Goal: Information Seeking & Learning: Learn about a topic

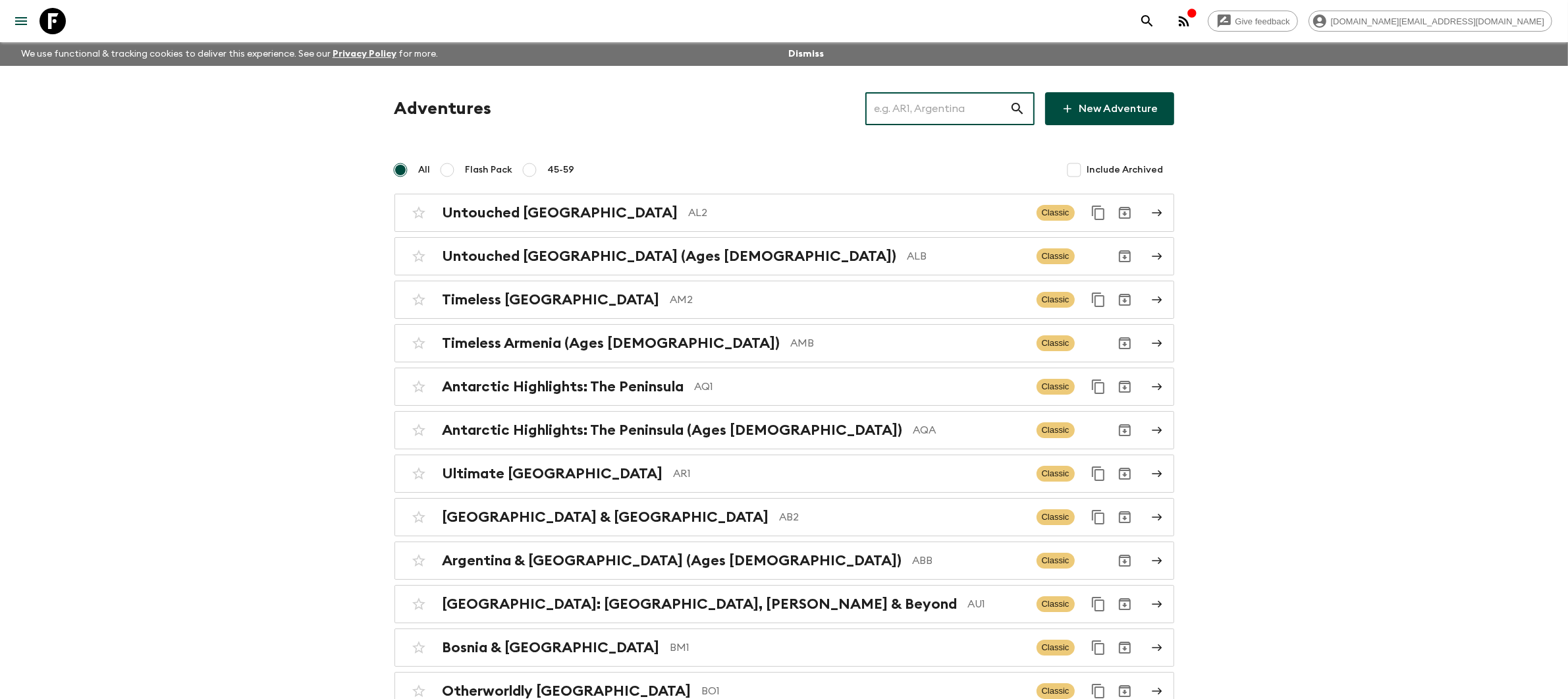
click at [972, 107] on input "text" at bounding box center [937, 108] width 144 height 37
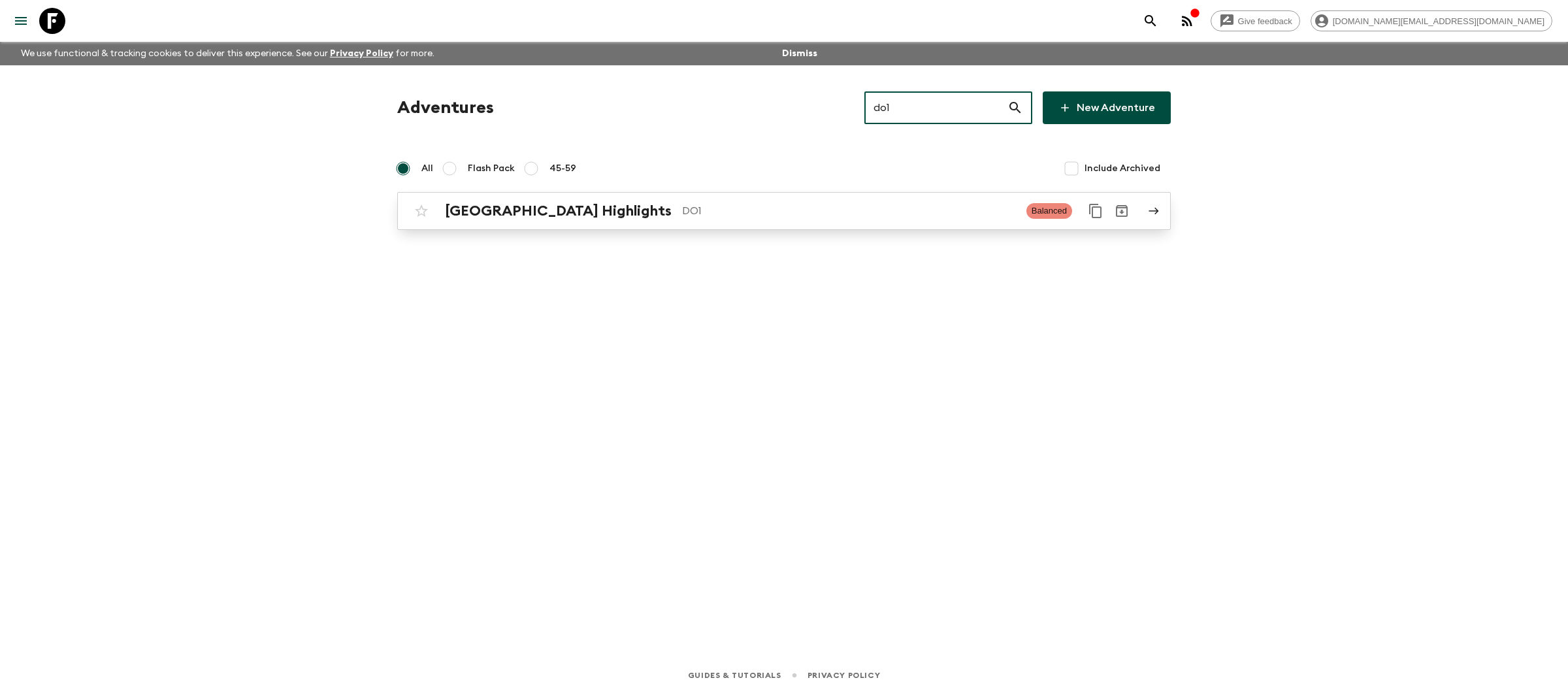
type input "do1"
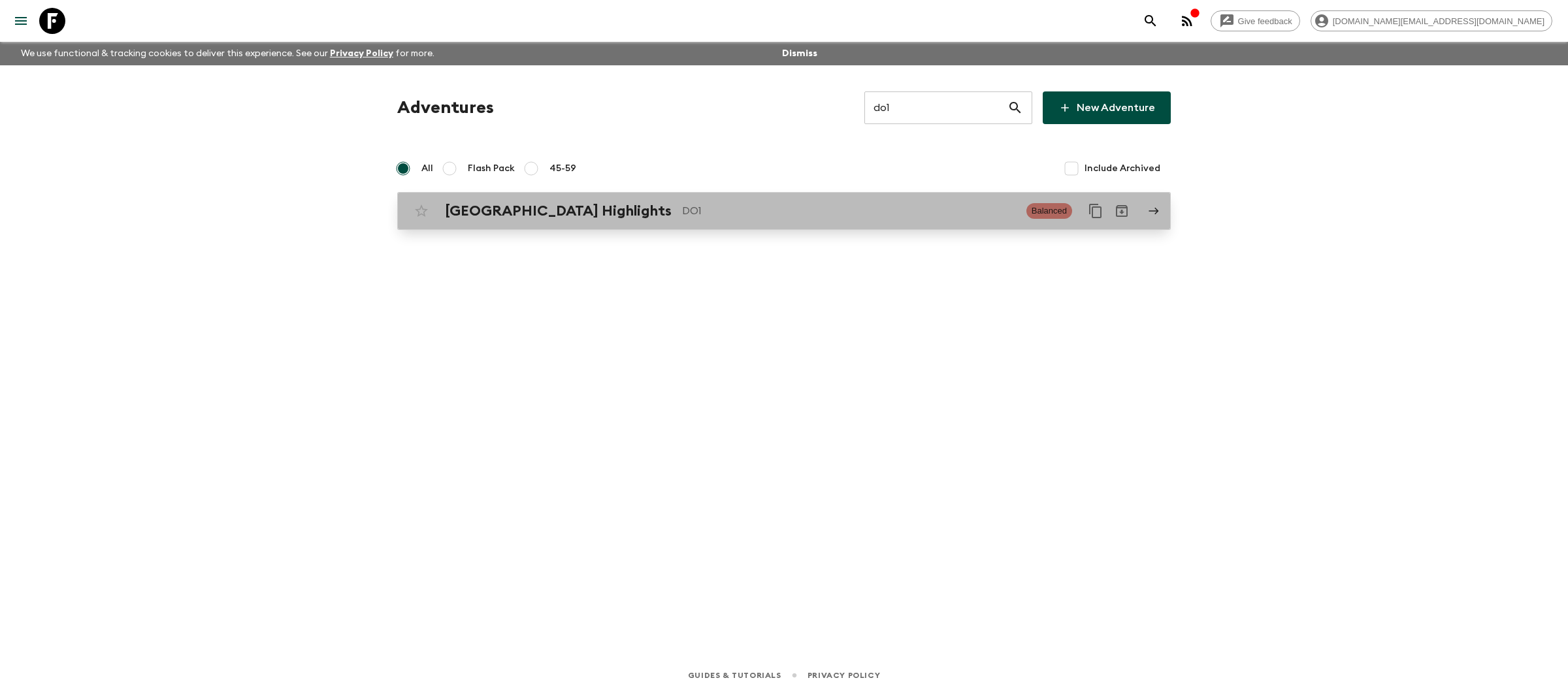
click at [909, 209] on p "DO1" at bounding box center [849, 210] width 334 height 16
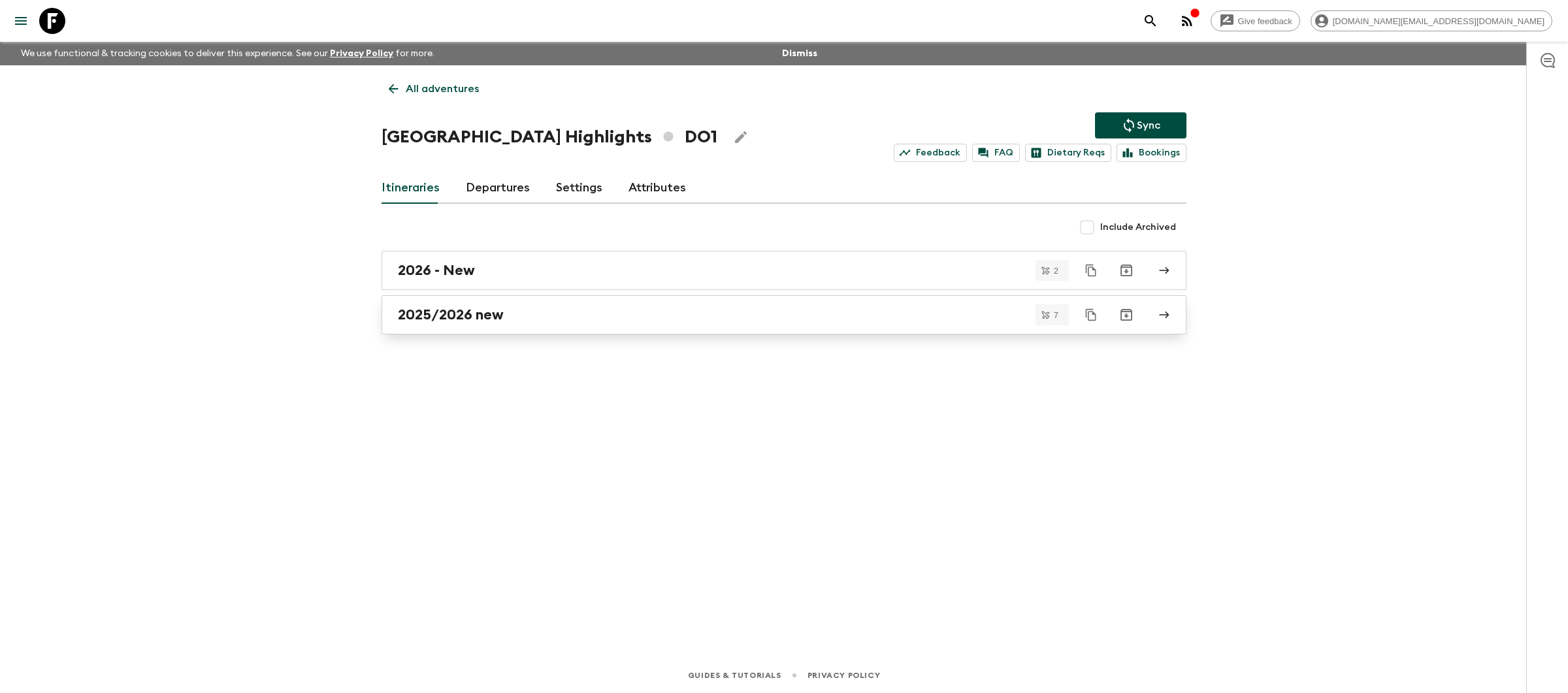
click at [562, 316] on div "2025/2026 new" at bounding box center [772, 315] width 748 height 17
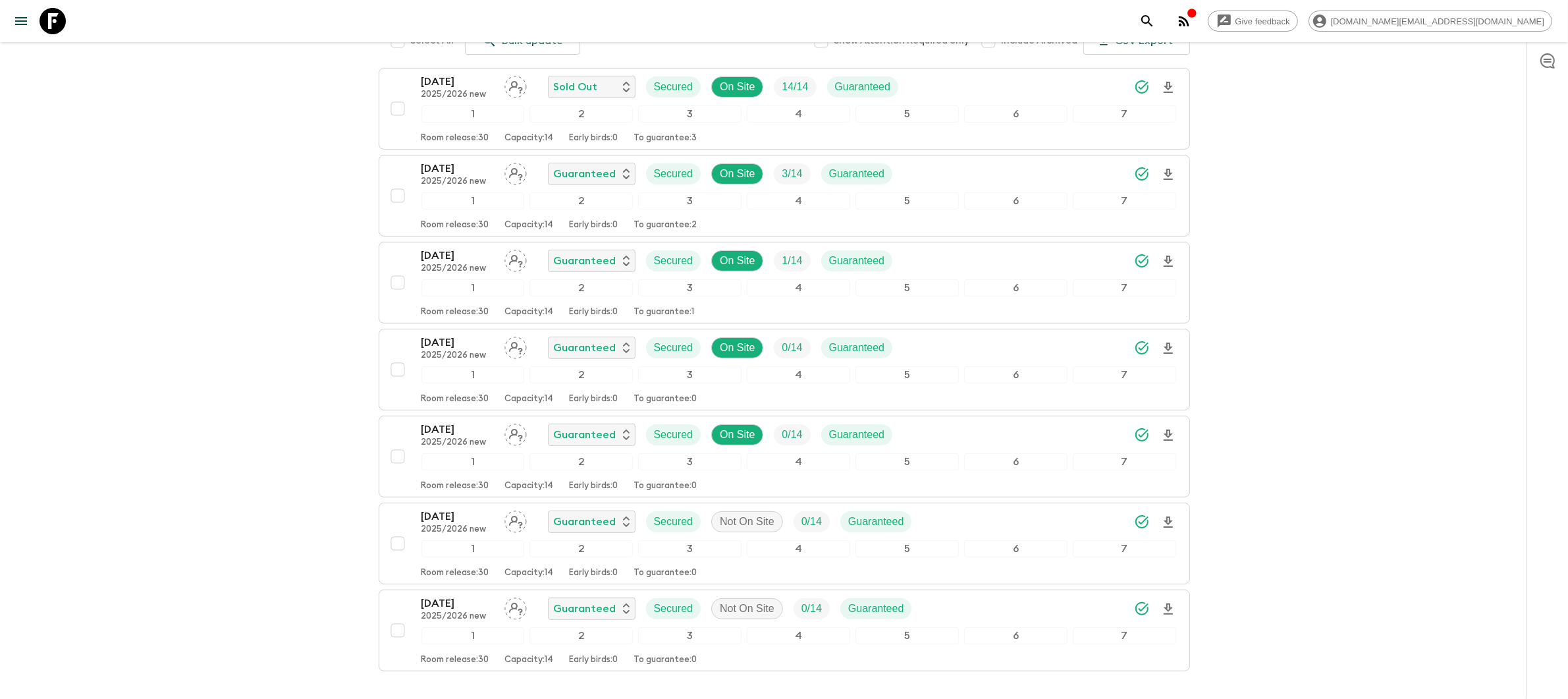
scroll to position [27, 0]
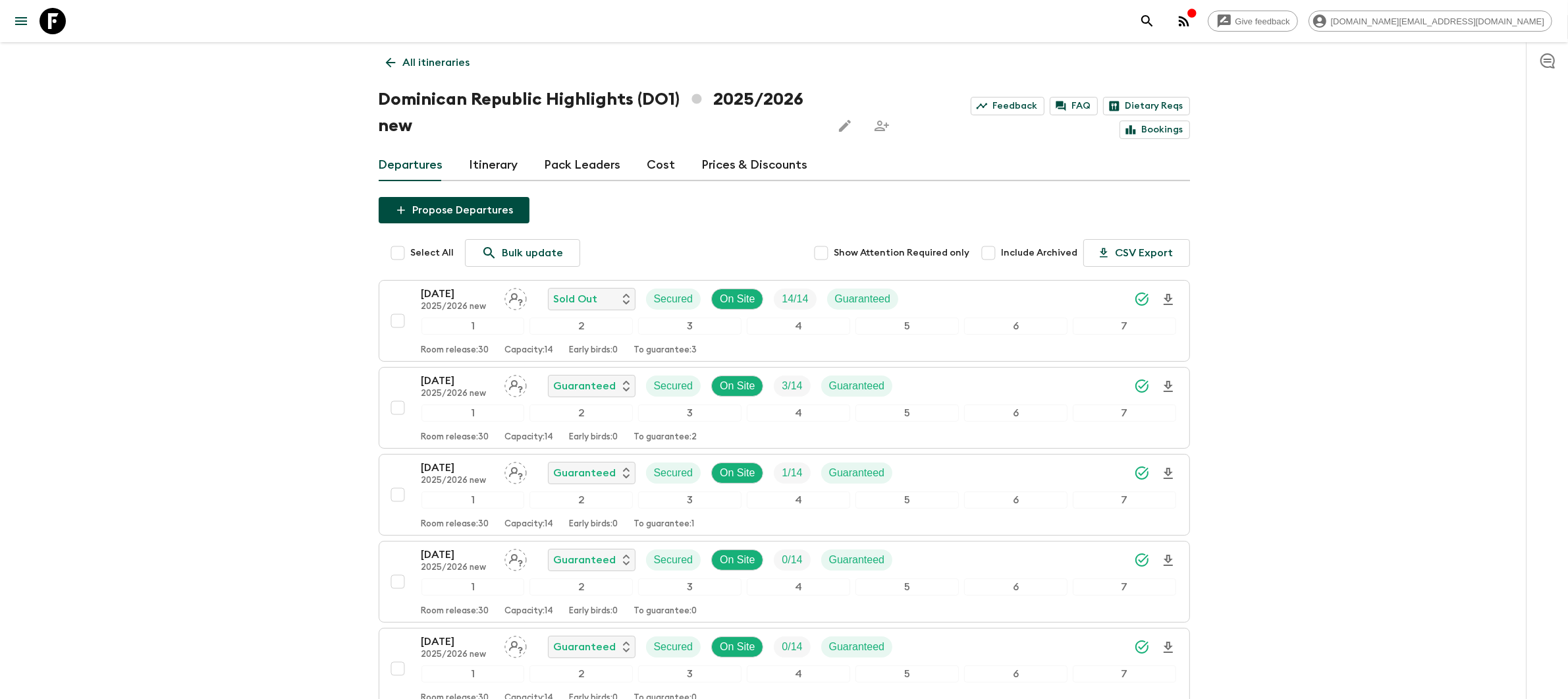
click at [432, 53] on link "All itineraries" at bounding box center [427, 62] width 99 height 26
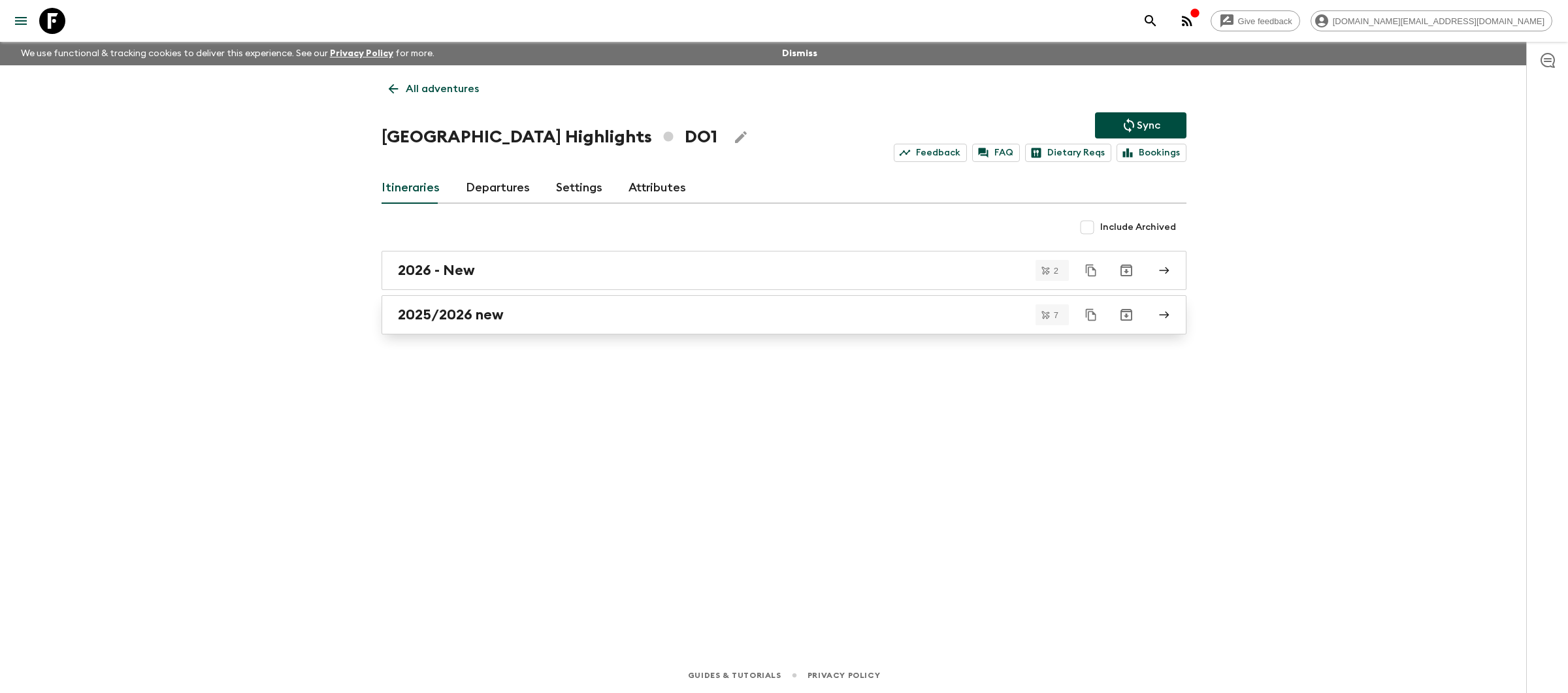
click at [539, 320] on div "2025/2026 new" at bounding box center [772, 315] width 748 height 17
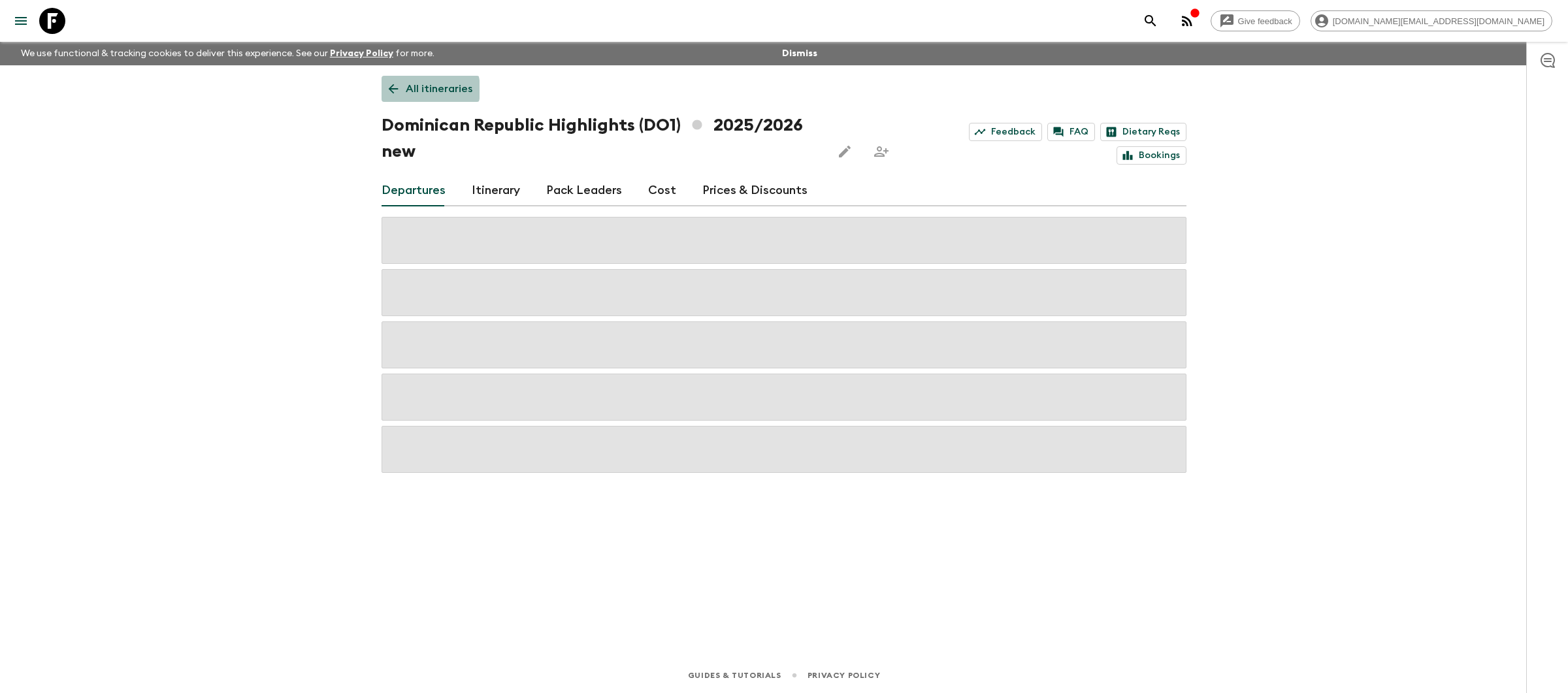
click at [416, 90] on p "All itineraries" at bounding box center [439, 89] width 66 height 16
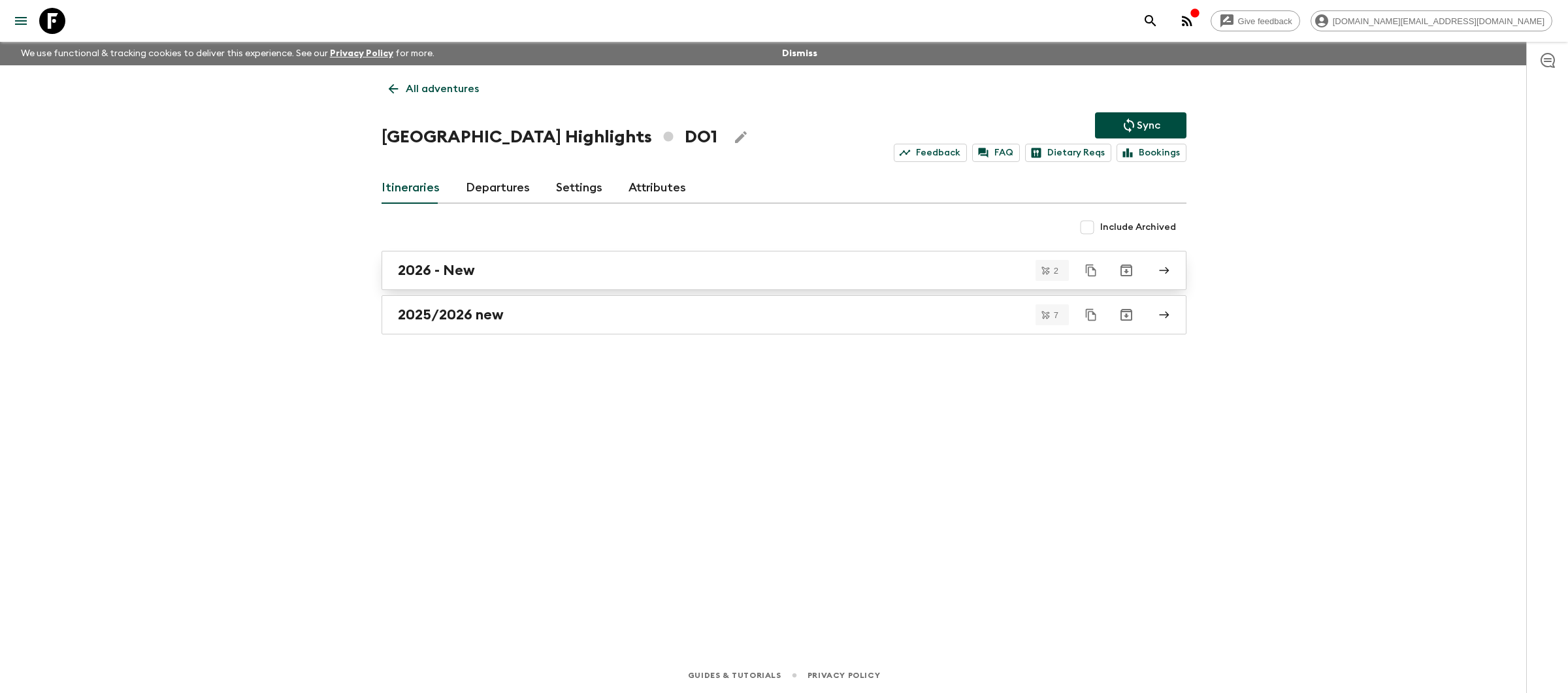
click at [496, 260] on link "2026 - New" at bounding box center [784, 270] width 805 height 40
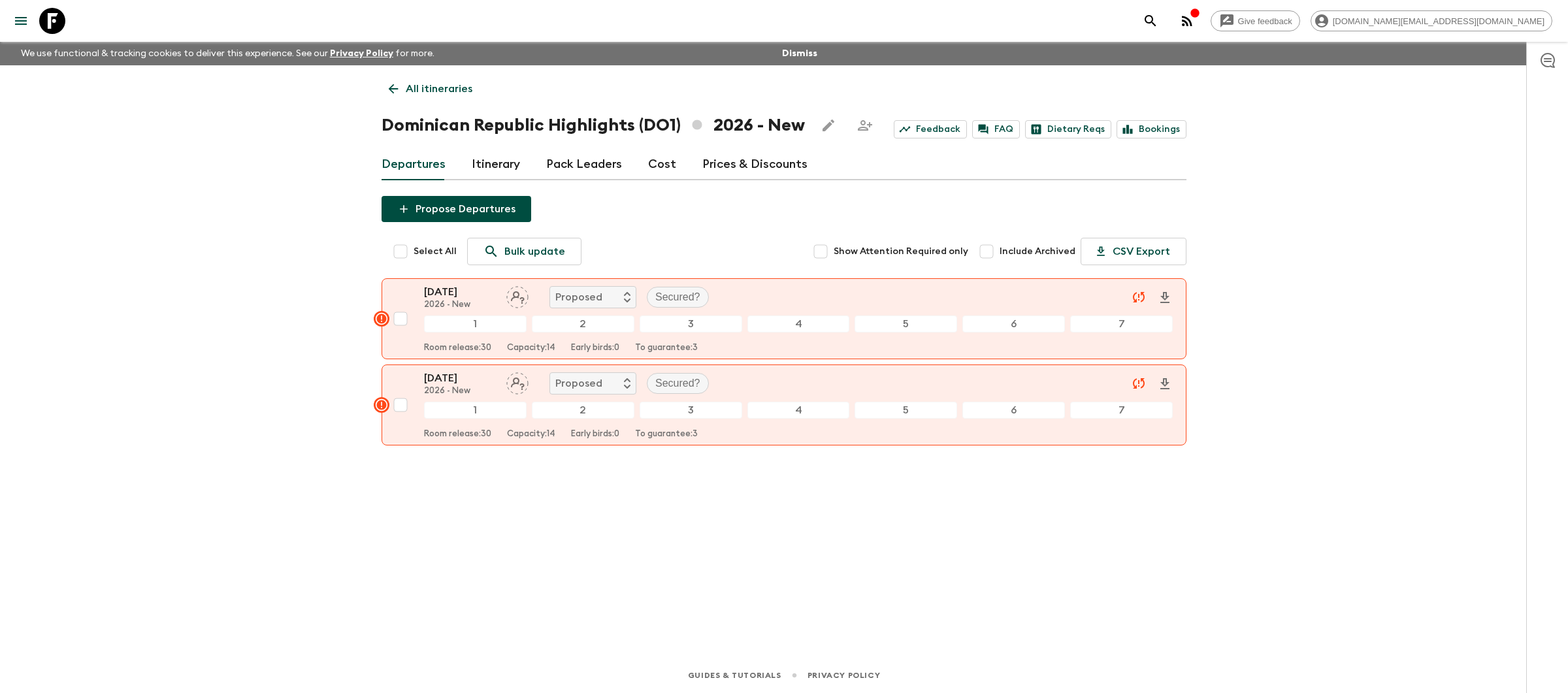
click at [434, 87] on p "All itineraries" at bounding box center [439, 89] width 66 height 16
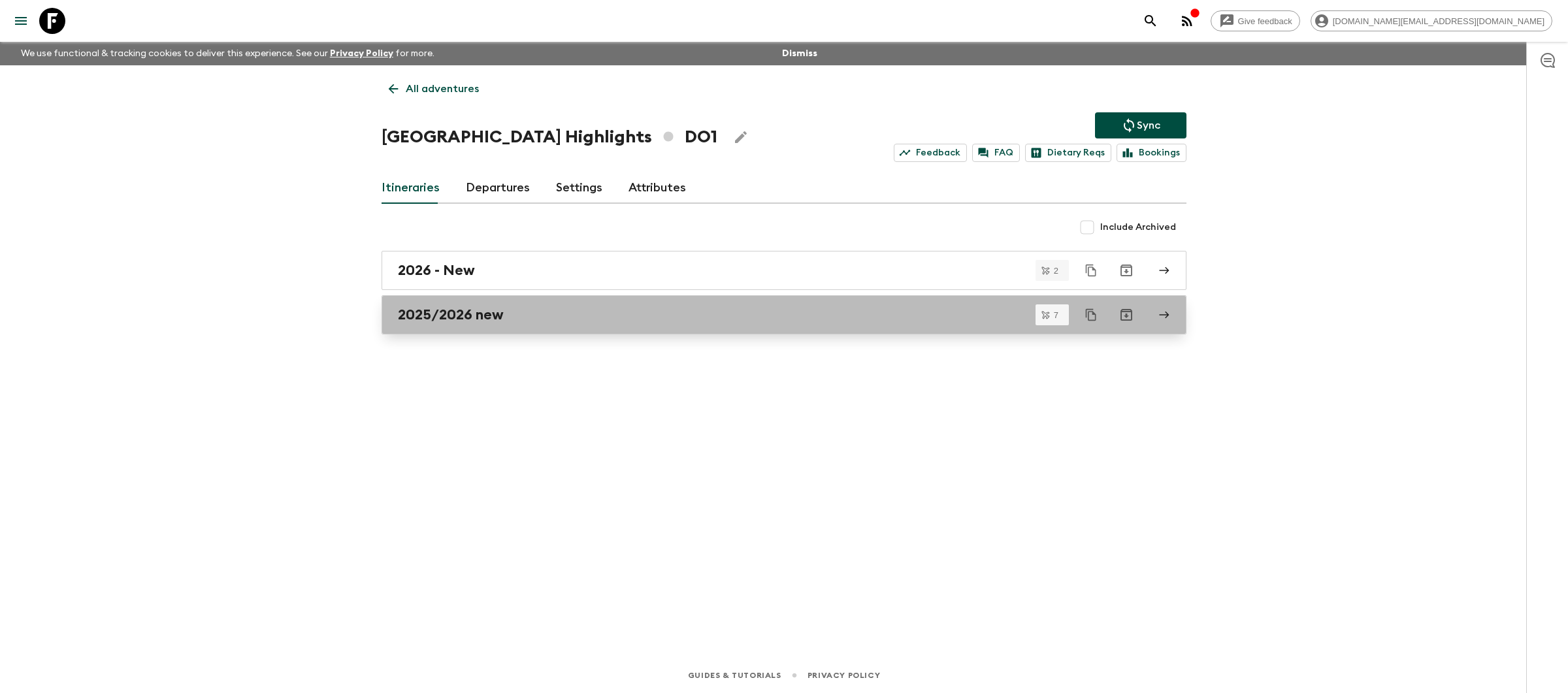
click at [569, 314] on div "2025/2026 new" at bounding box center [772, 315] width 748 height 17
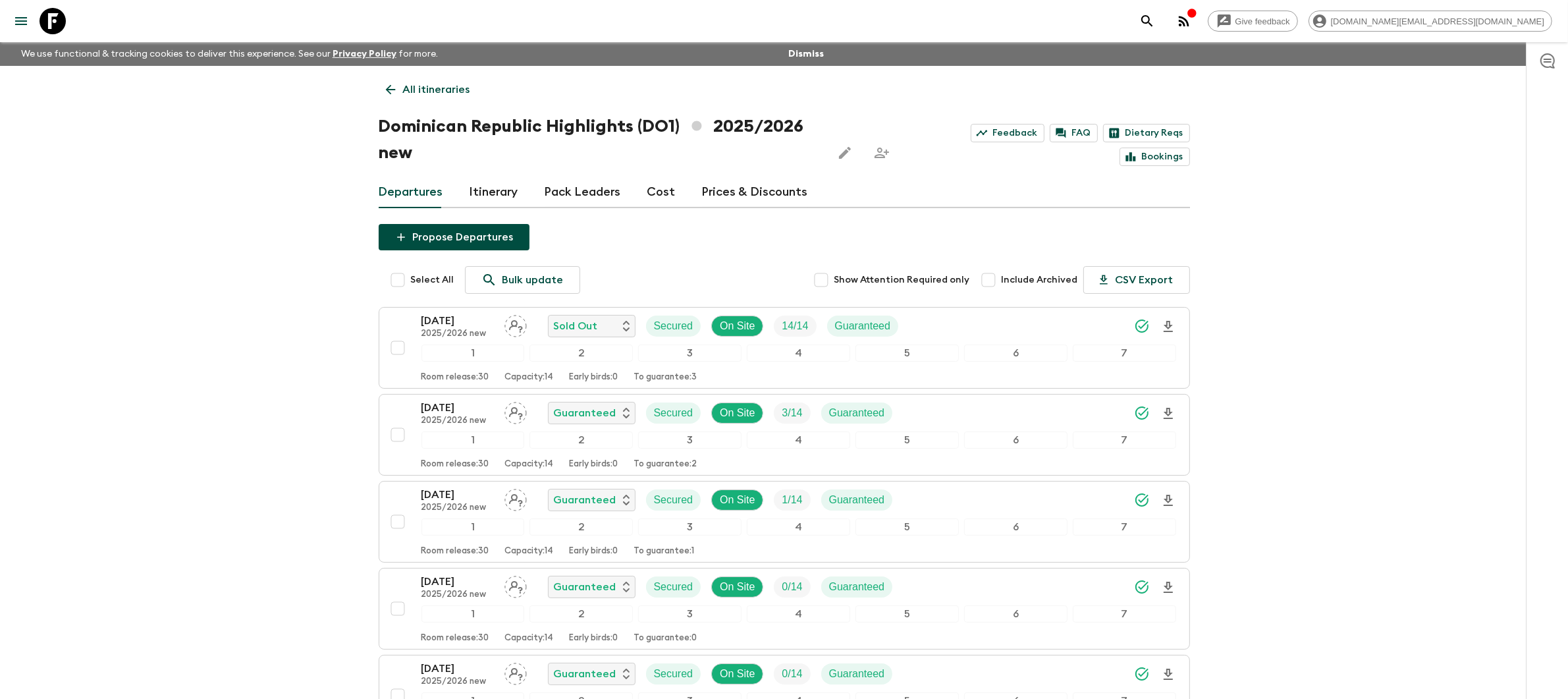
click at [427, 82] on p "All itineraries" at bounding box center [436, 90] width 67 height 16
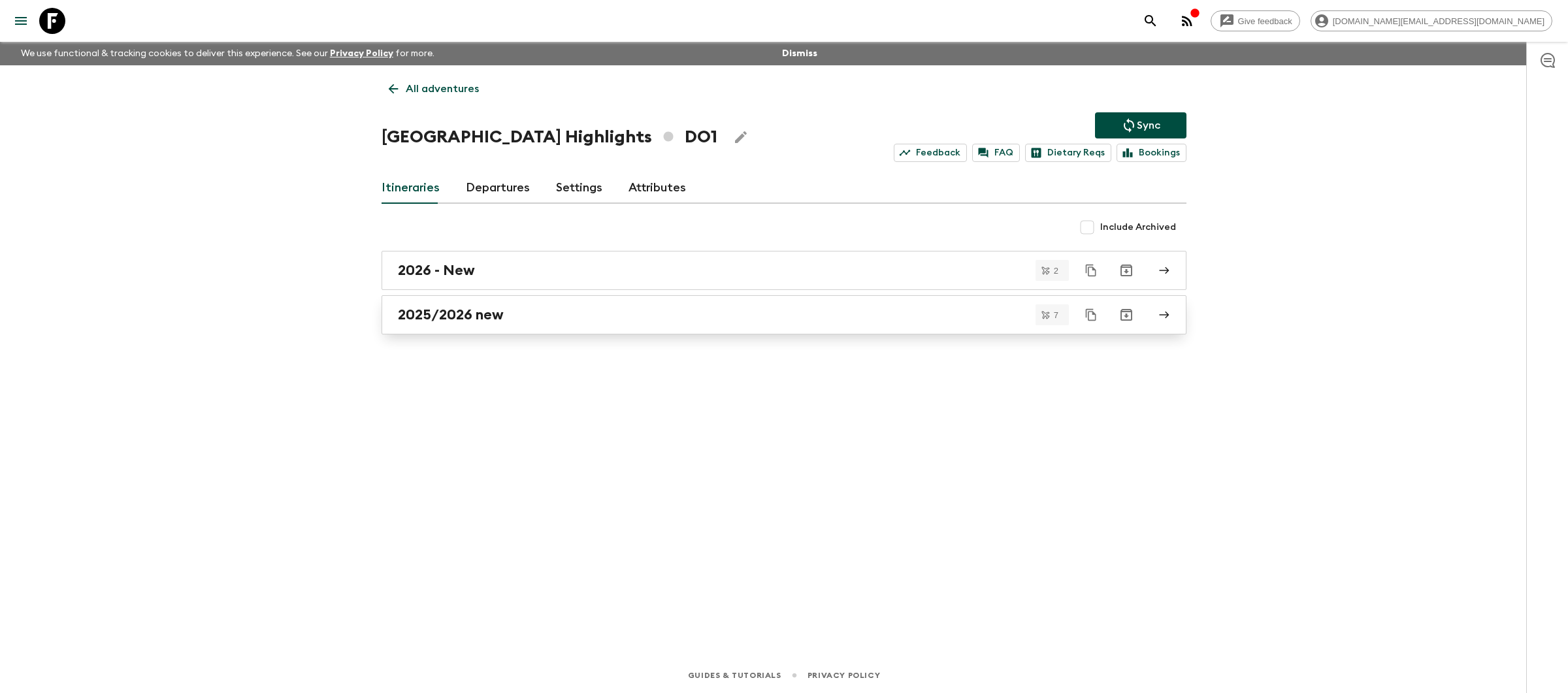
click at [570, 324] on link "2025/2026 new" at bounding box center [784, 315] width 805 height 40
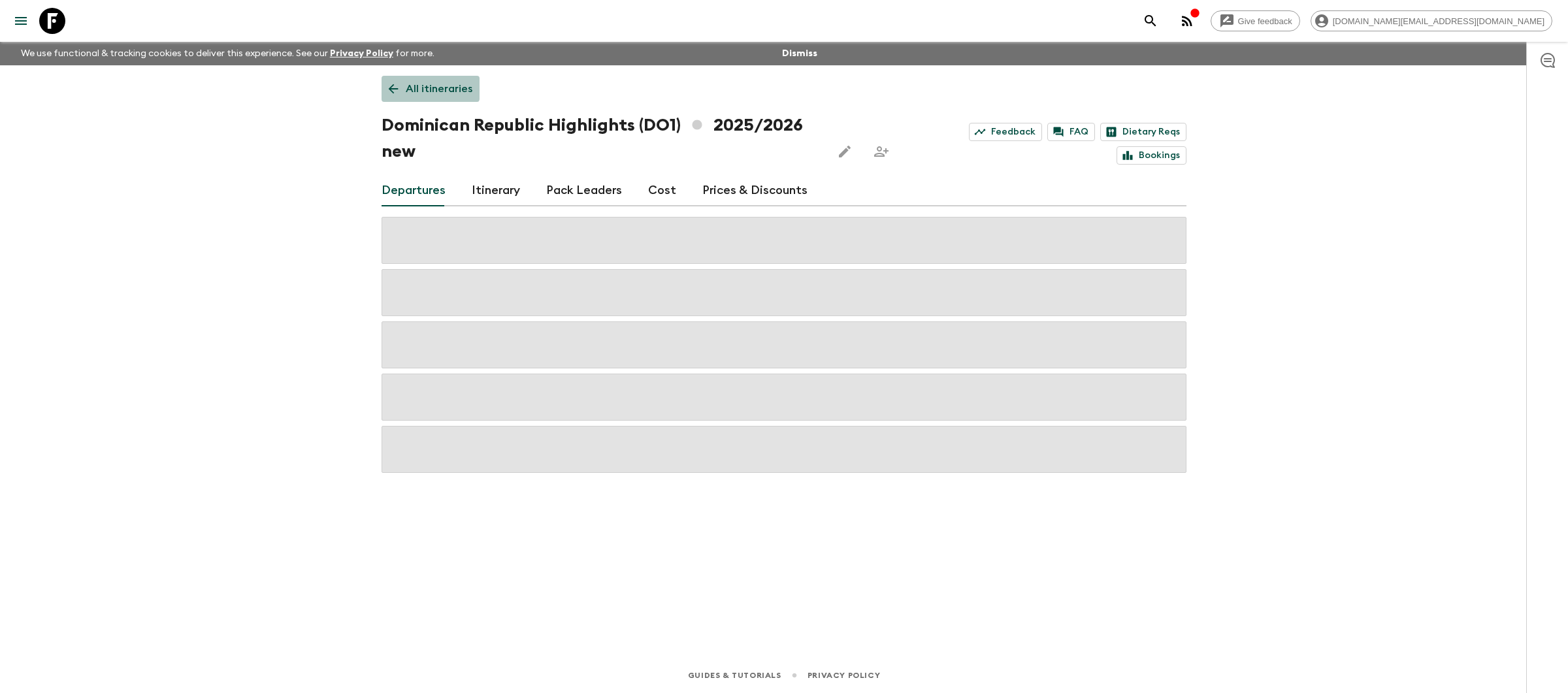
click at [416, 84] on p "All itineraries" at bounding box center [439, 89] width 66 height 16
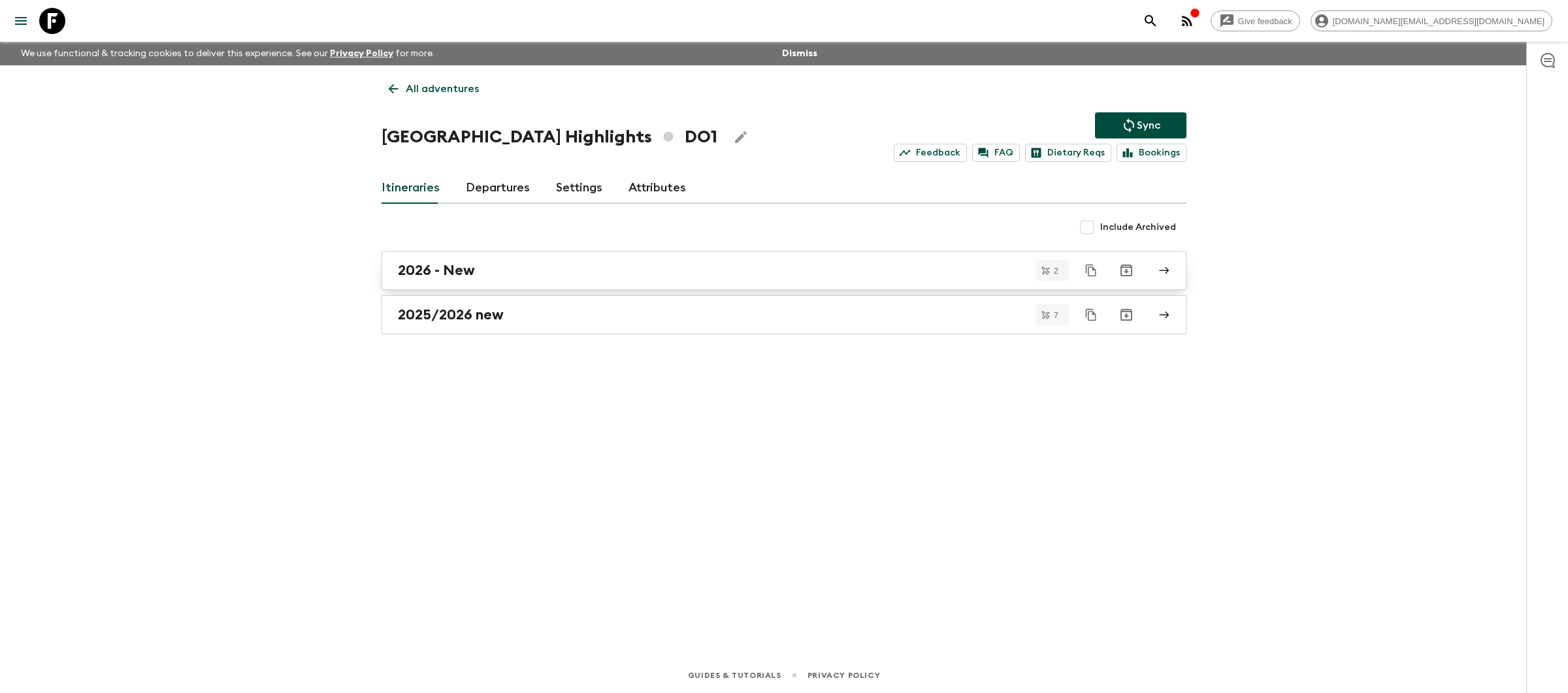
click at [586, 266] on div "2026 - New" at bounding box center [772, 270] width 748 height 17
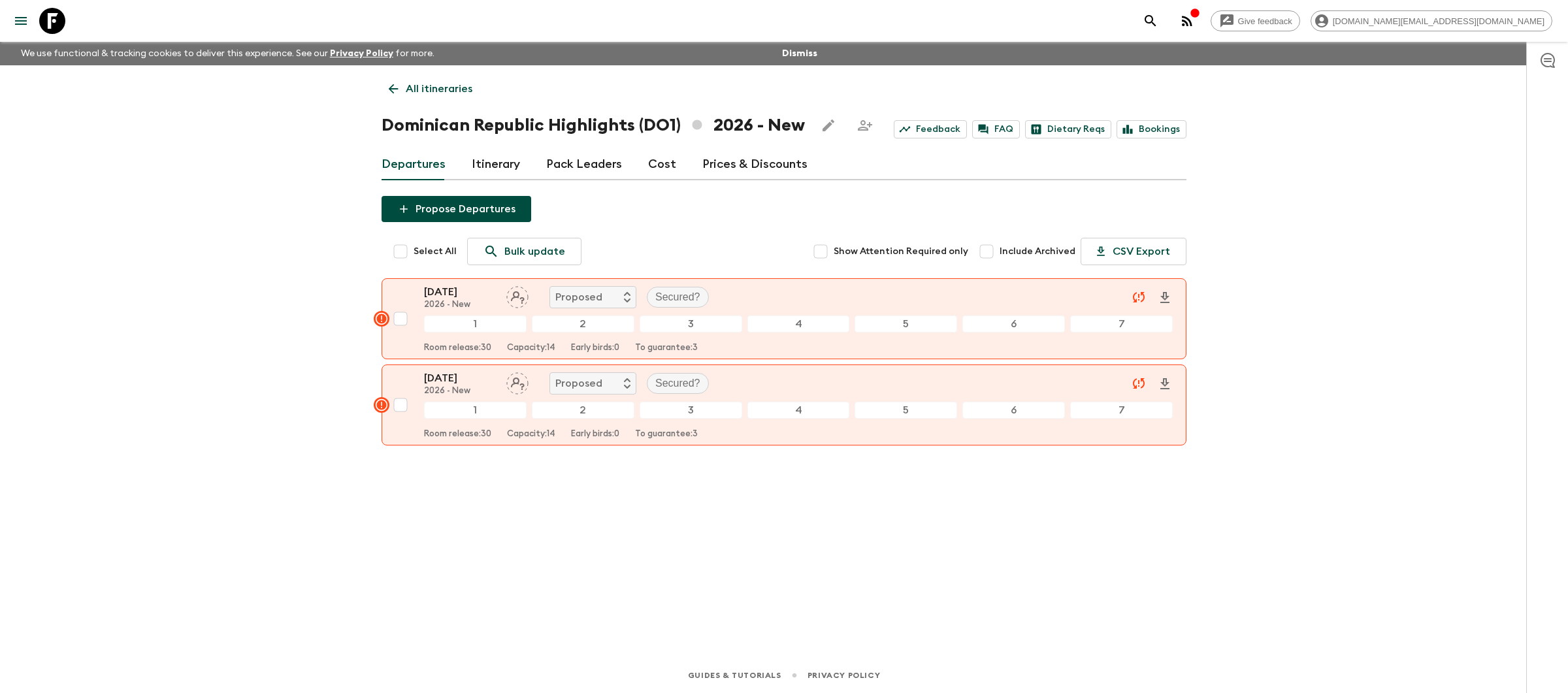
click at [716, 161] on link "Prices & Discounts" at bounding box center [755, 165] width 105 height 31
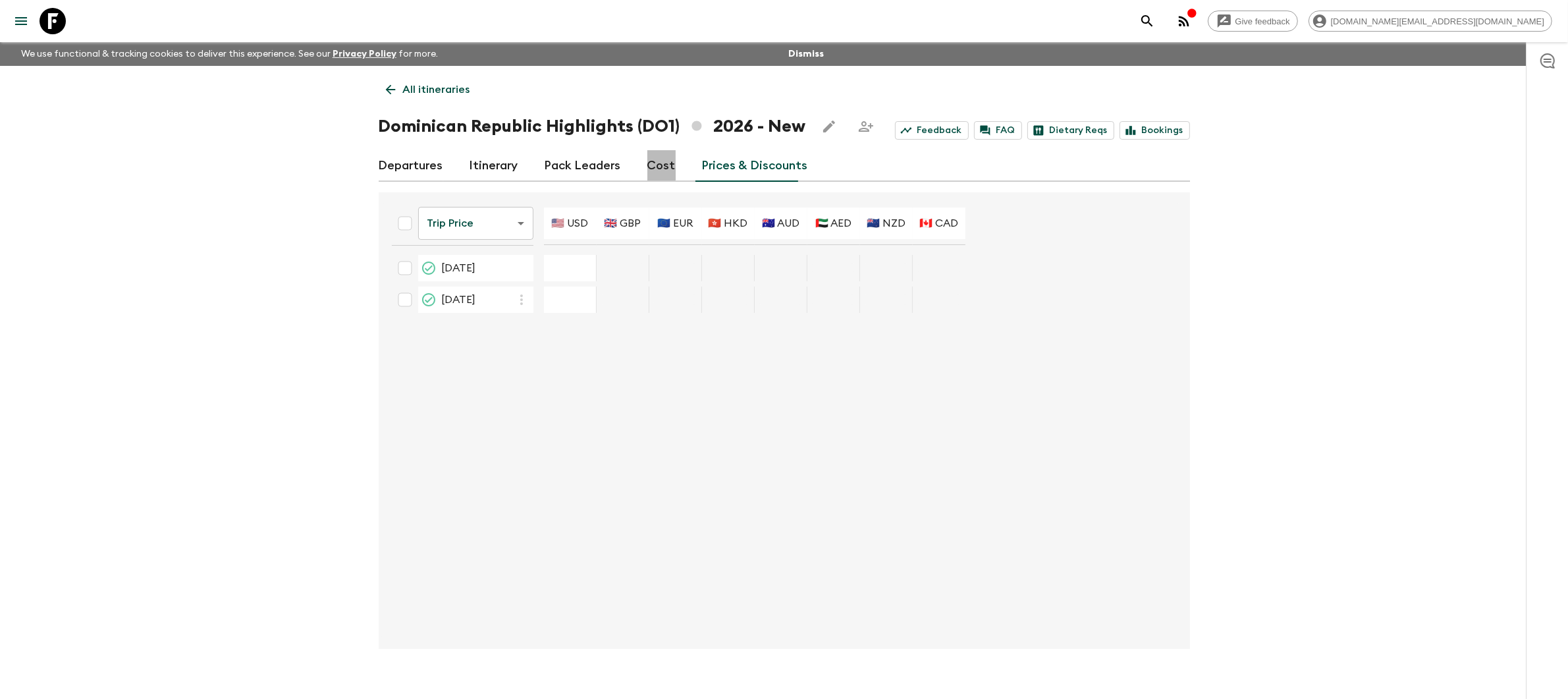
click at [652, 162] on link "Cost" at bounding box center [662, 166] width 29 height 32
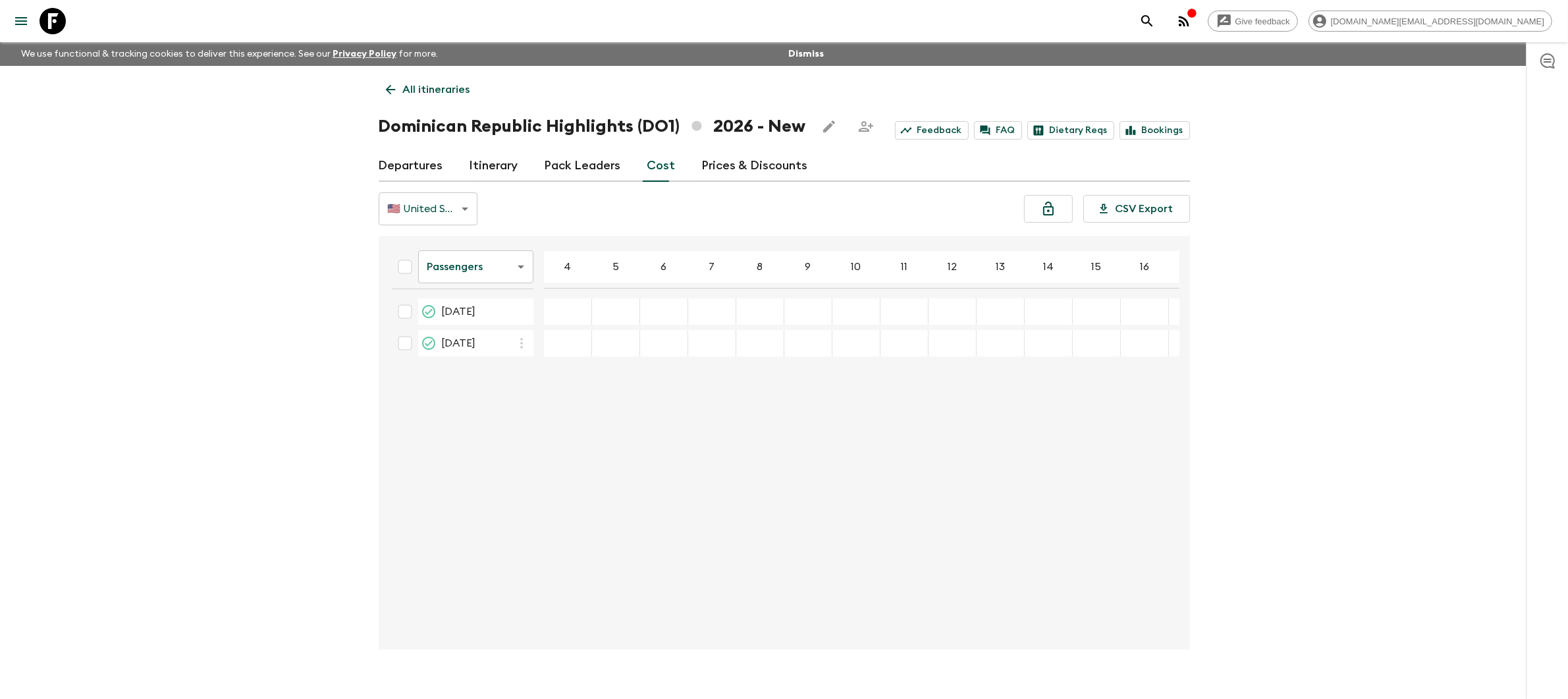
click at [397, 96] on icon at bounding box center [390, 89] width 14 height 14
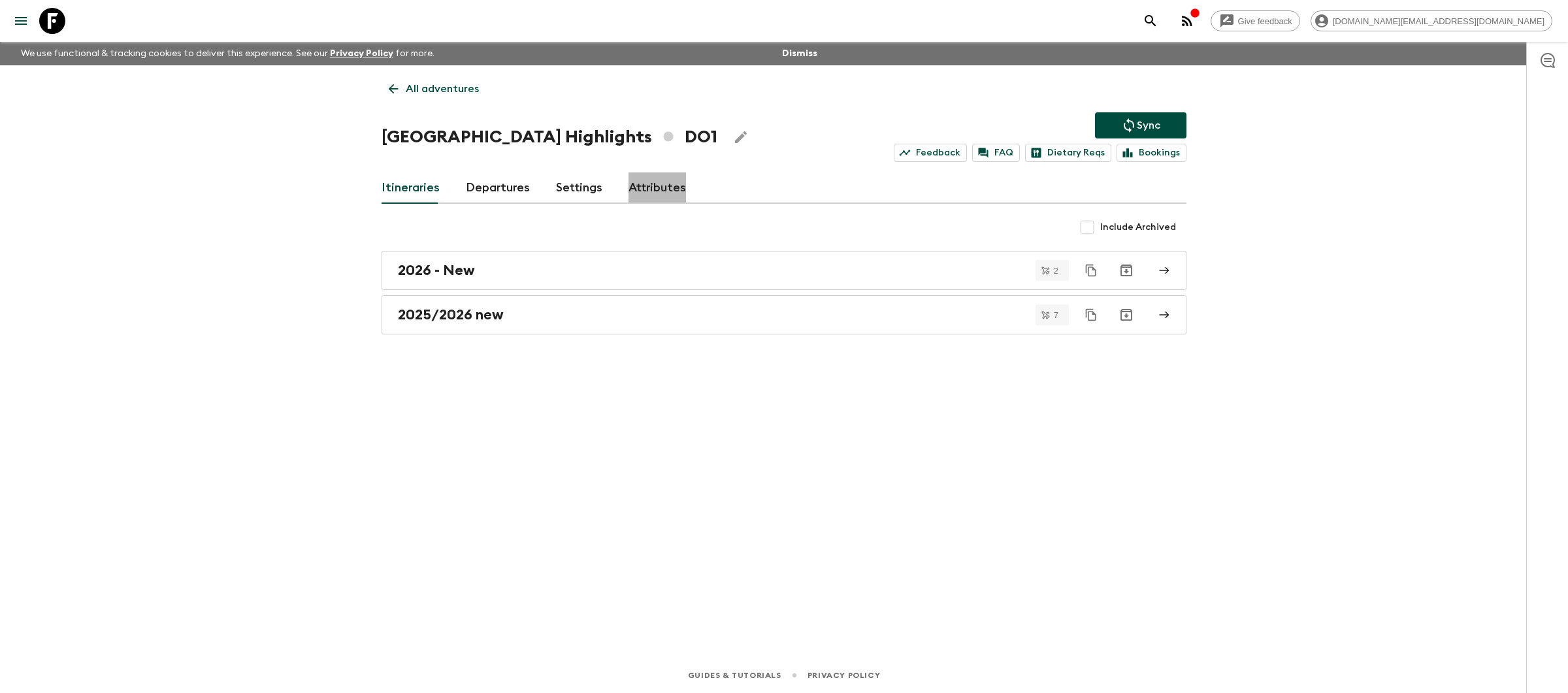
click at [639, 188] on link "Attributes" at bounding box center [657, 188] width 57 height 31
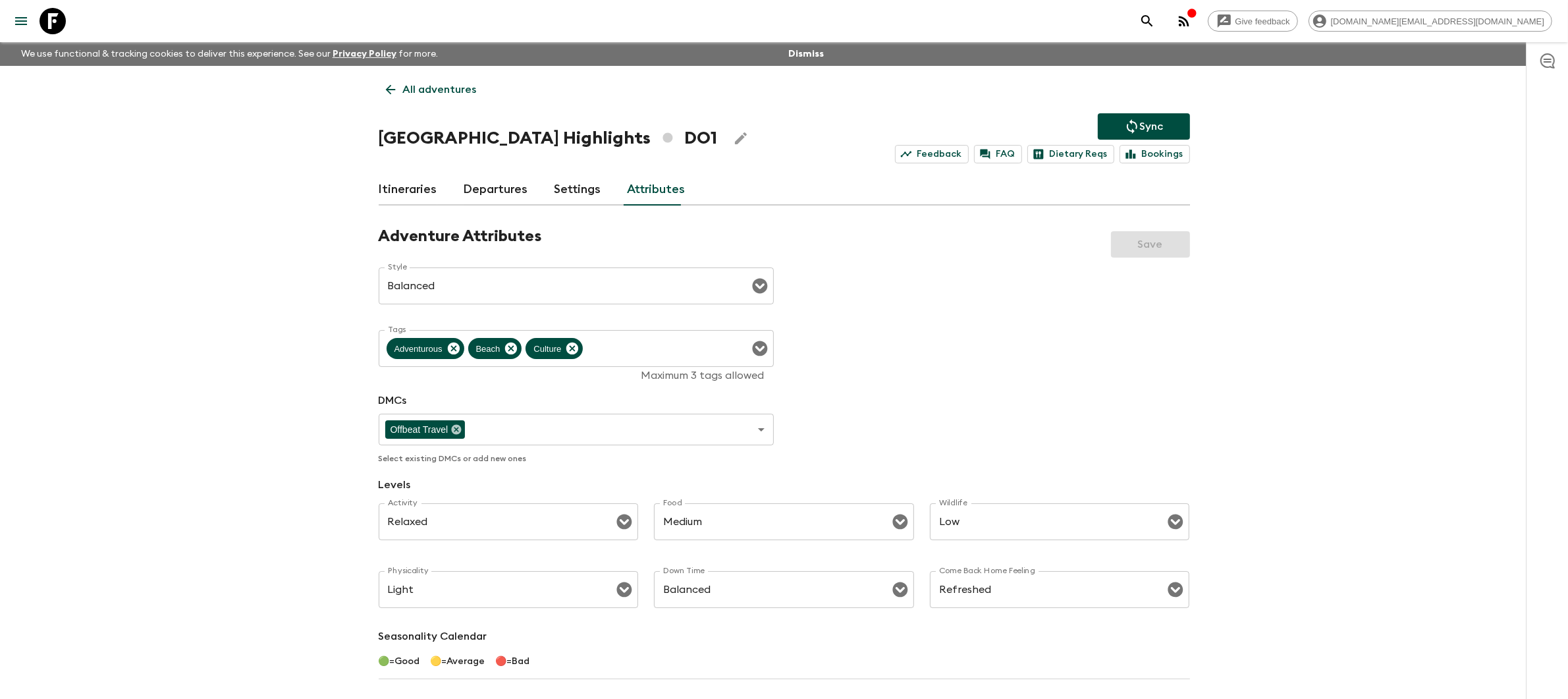
click at [445, 97] on p "All adventures" at bounding box center [440, 90] width 74 height 16
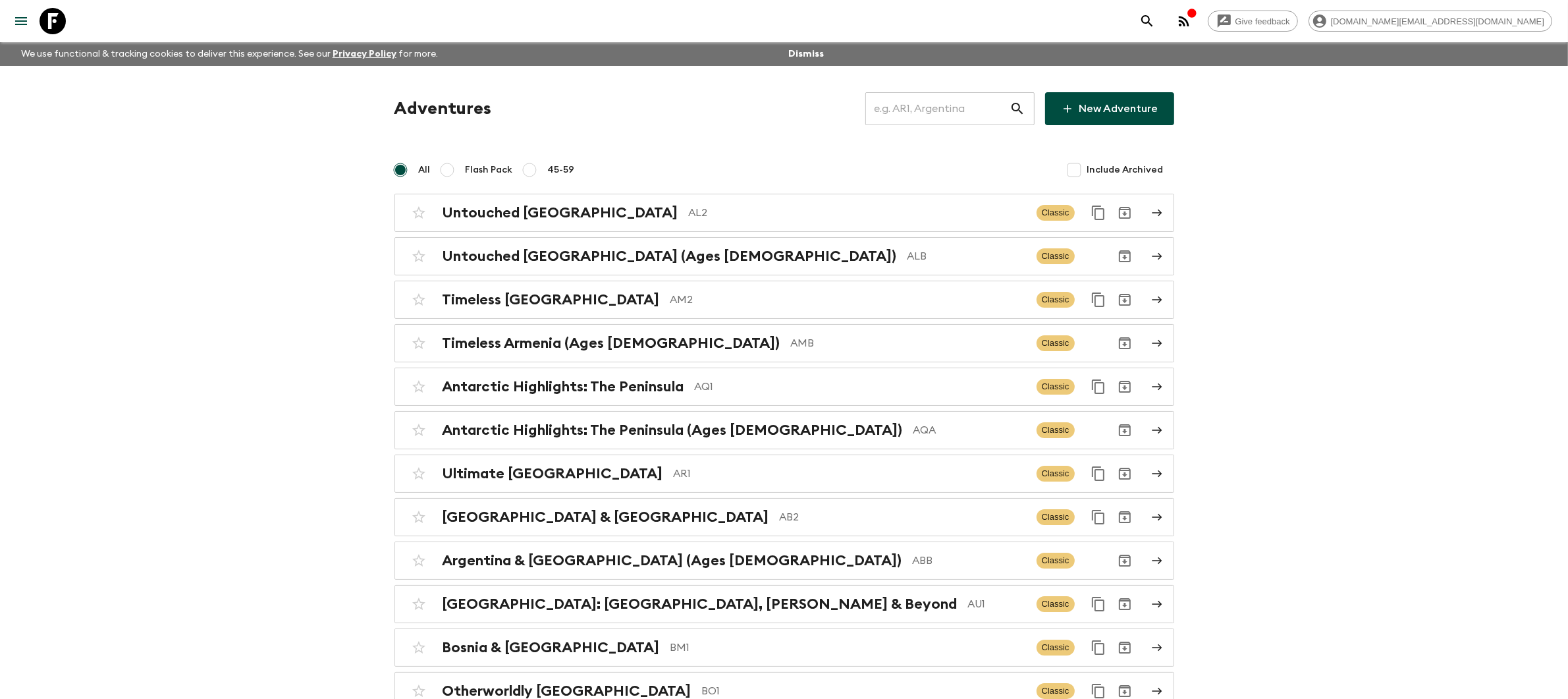
click at [962, 114] on input "text" at bounding box center [937, 108] width 144 height 37
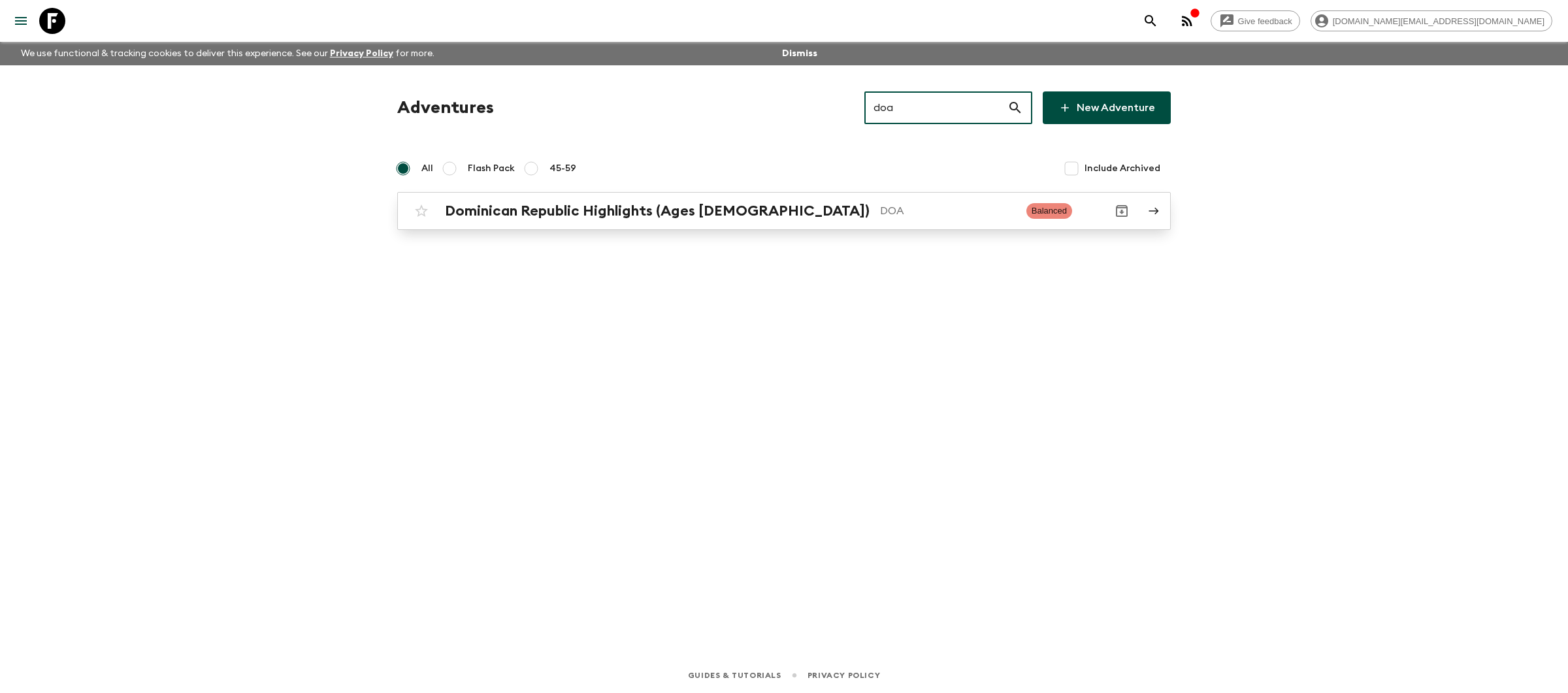
type input "doa"
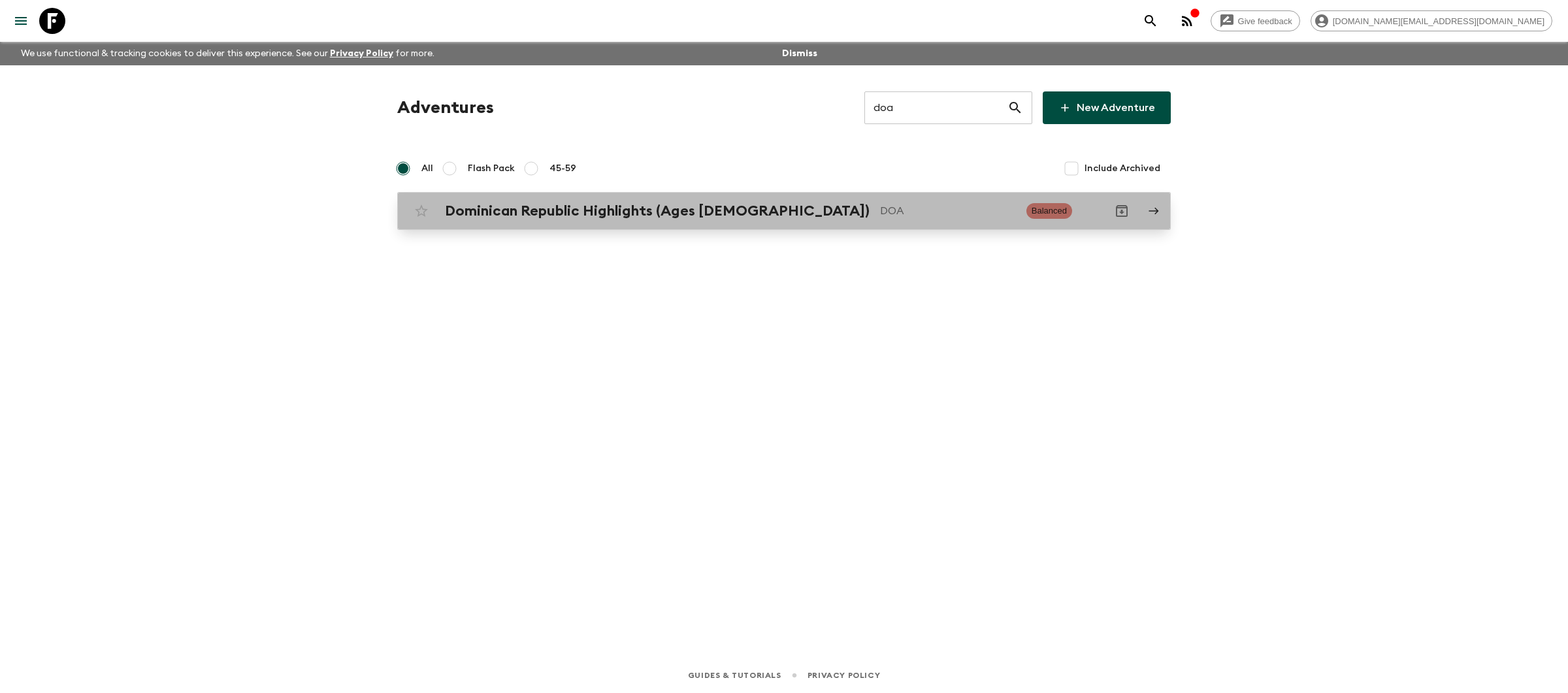
click at [880, 210] on p "DOA" at bounding box center [948, 210] width 136 height 16
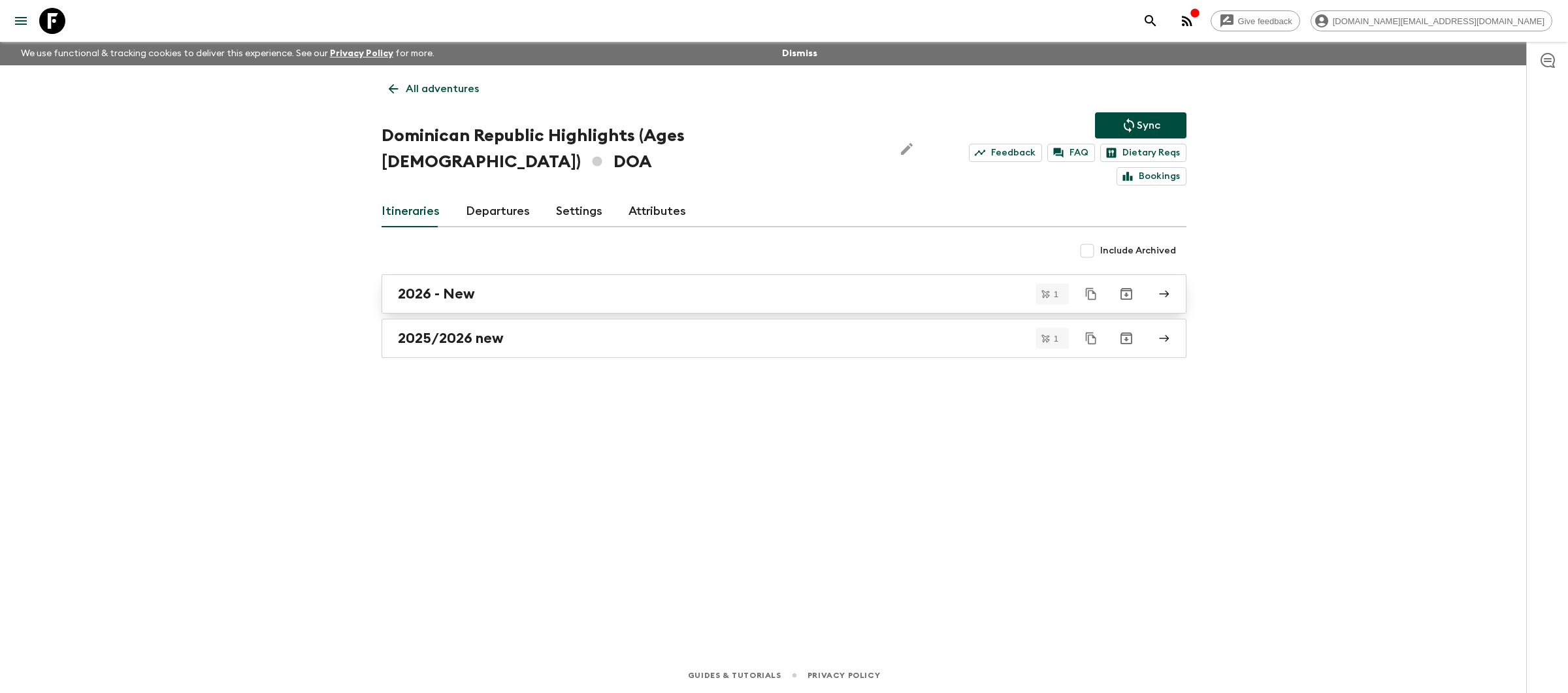
click at [598, 286] on div "2026 - New" at bounding box center [772, 294] width 748 height 17
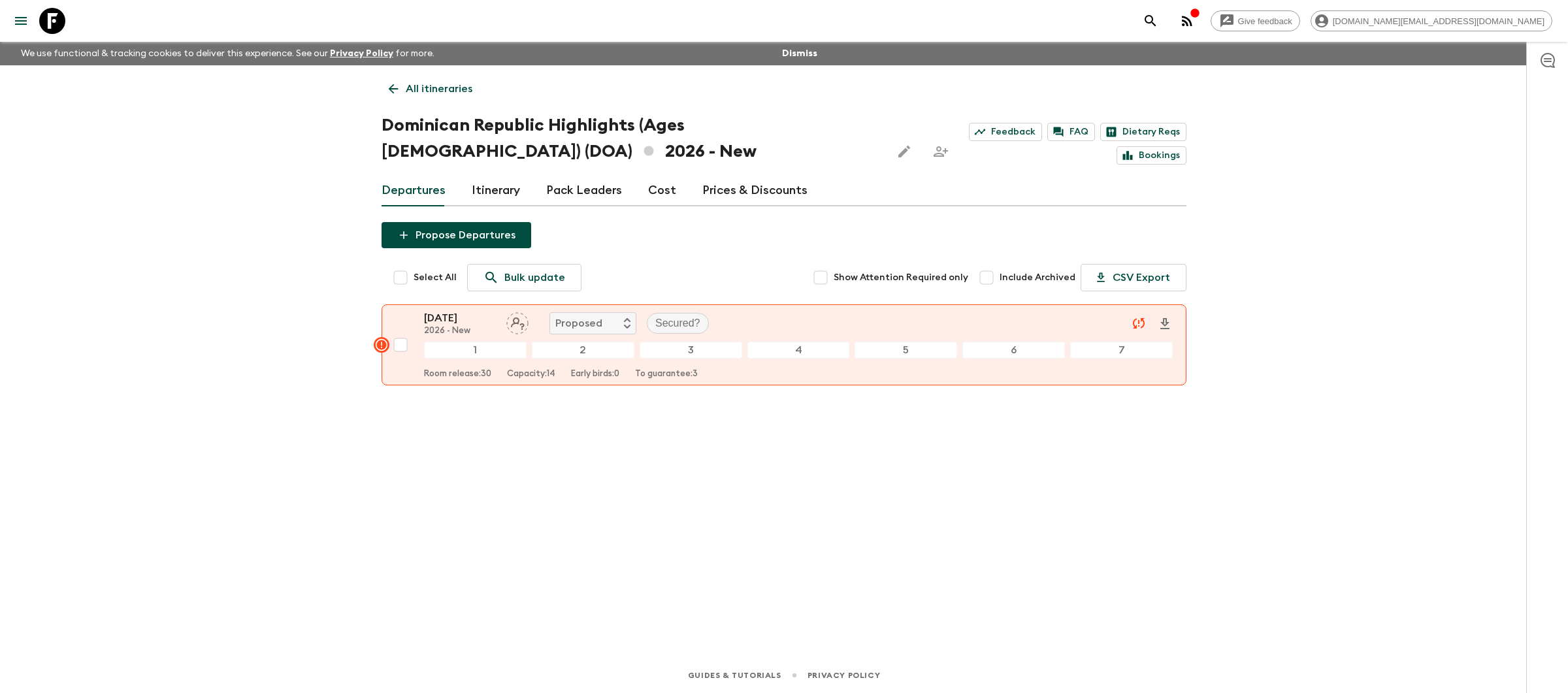
click at [426, 90] on p "All itineraries" at bounding box center [439, 89] width 66 height 16
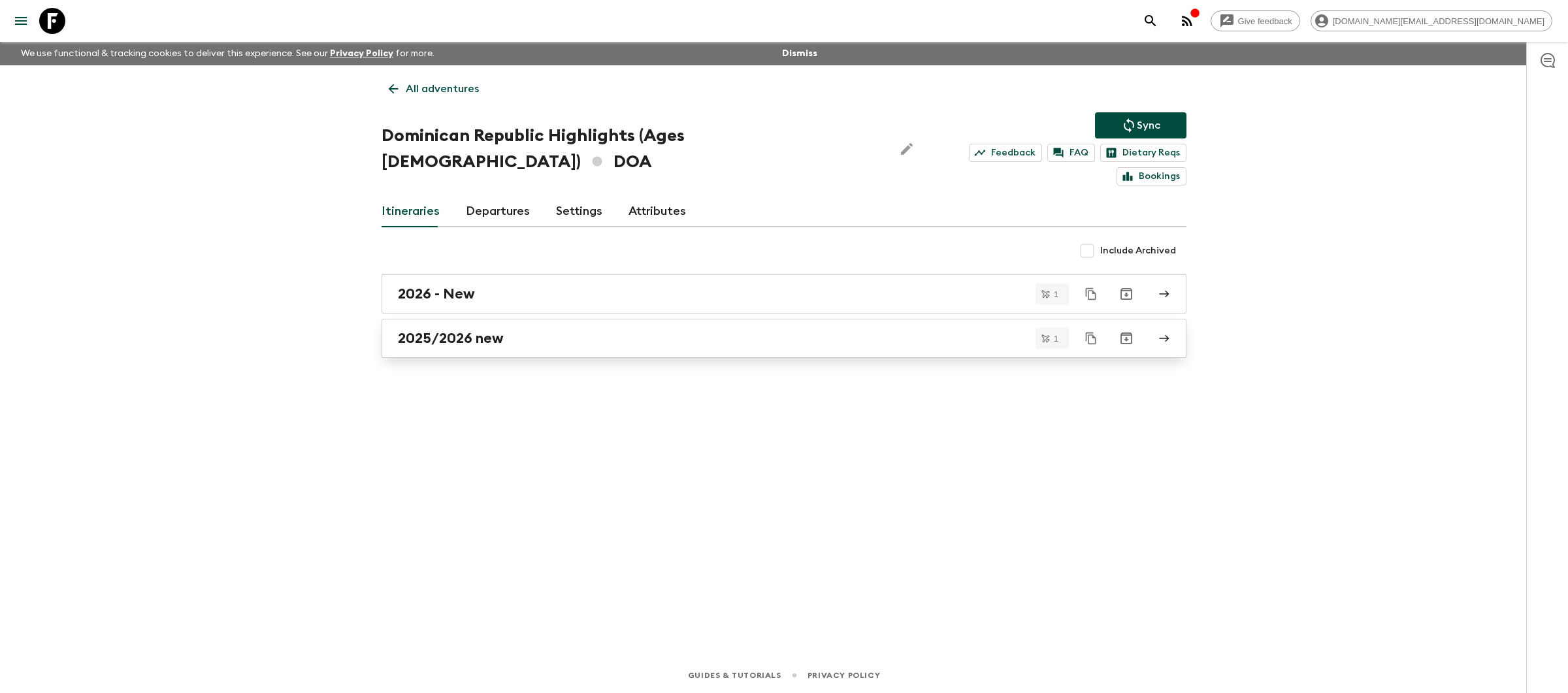
click at [543, 330] on div "2025/2026 new" at bounding box center [772, 338] width 748 height 17
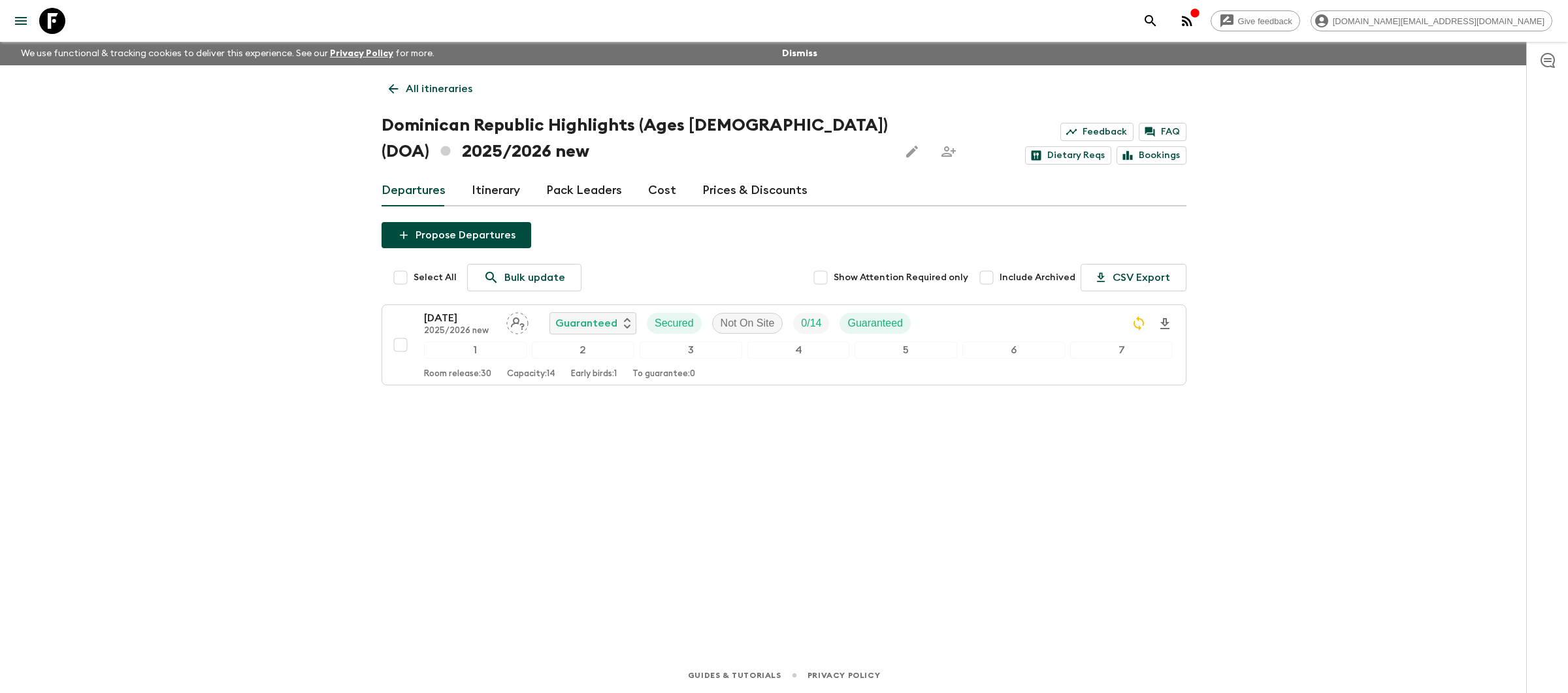
click at [421, 87] on p "All itineraries" at bounding box center [439, 89] width 66 height 16
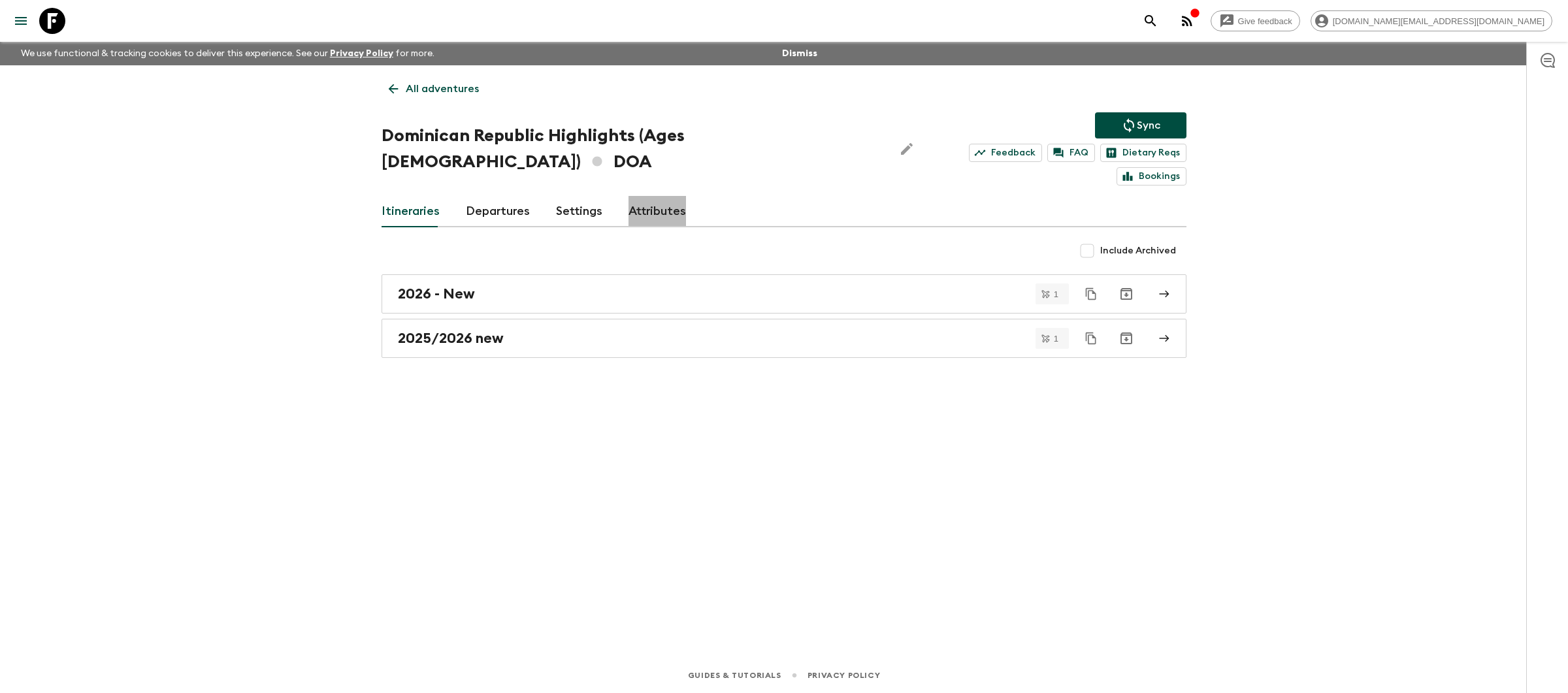
click at [649, 196] on link "Attributes" at bounding box center [657, 212] width 57 height 31
